Goal: Check status

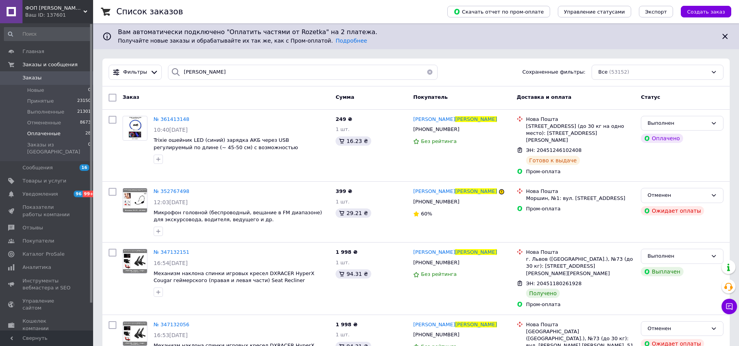
click at [55, 132] on span "Оплаченные" at bounding box center [43, 133] width 33 height 7
